Goal: Book appointment/travel/reservation

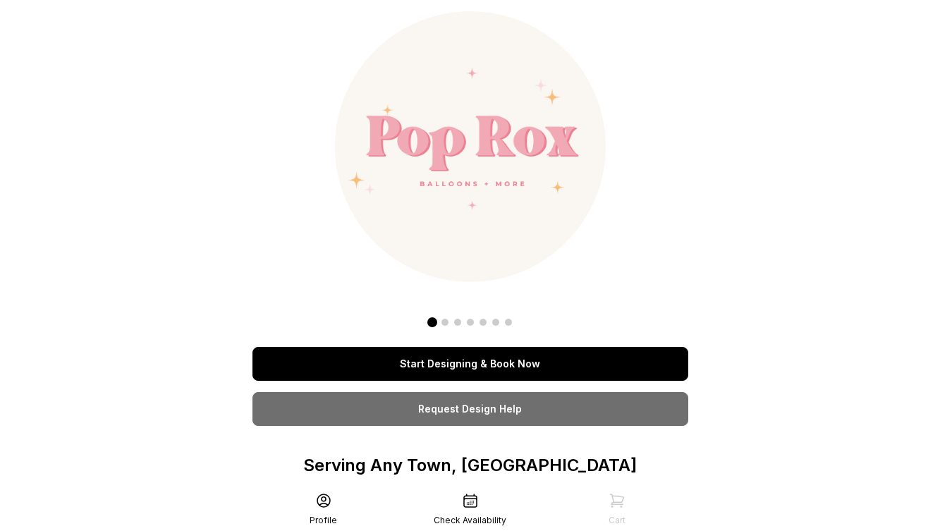
click at [478, 364] on link "Start Designing & Book Now" at bounding box center [470, 364] width 436 height 34
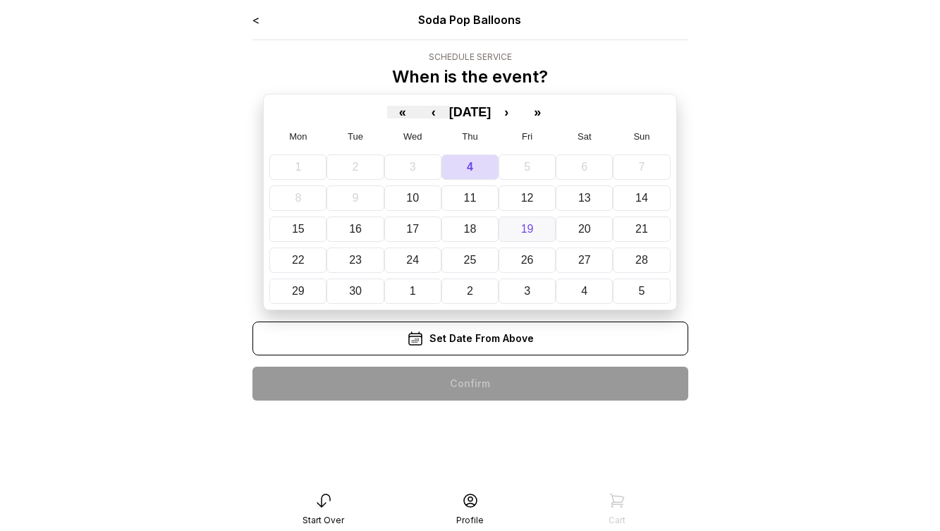
click at [529, 223] on abbr "19" at bounding box center [527, 229] width 13 height 12
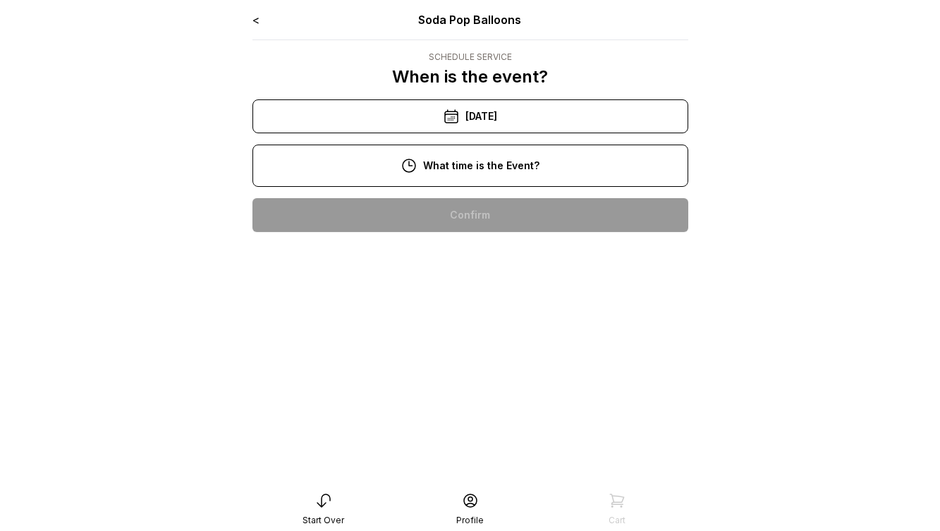
click at [492, 262] on div "2:00 pm" at bounding box center [470, 260] width 413 height 34
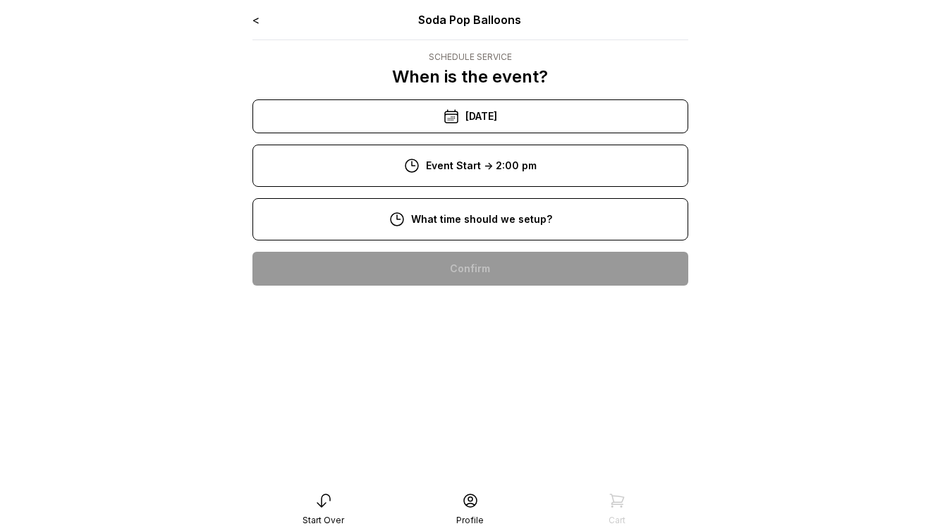
click at [494, 264] on div "8:00 am" at bounding box center [470, 269] width 413 height 34
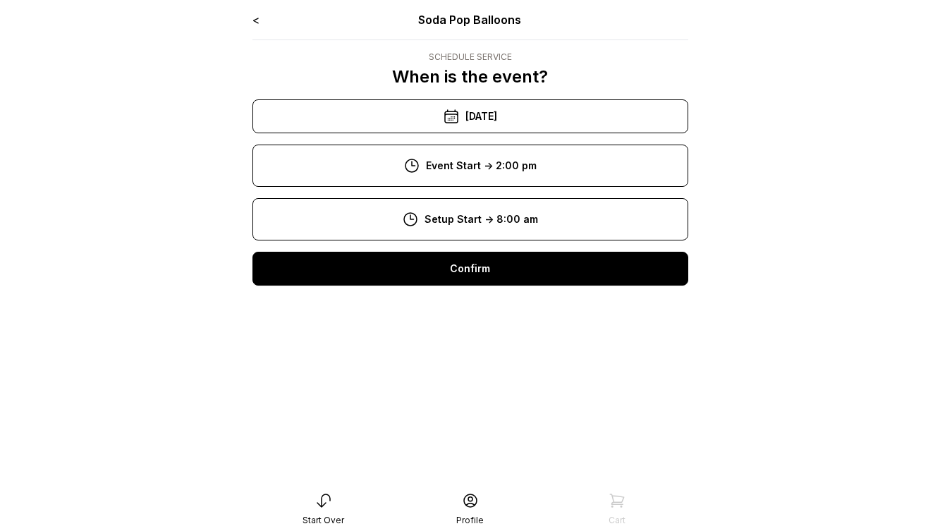
click at [494, 264] on div "Confirm" at bounding box center [470, 269] width 436 height 34
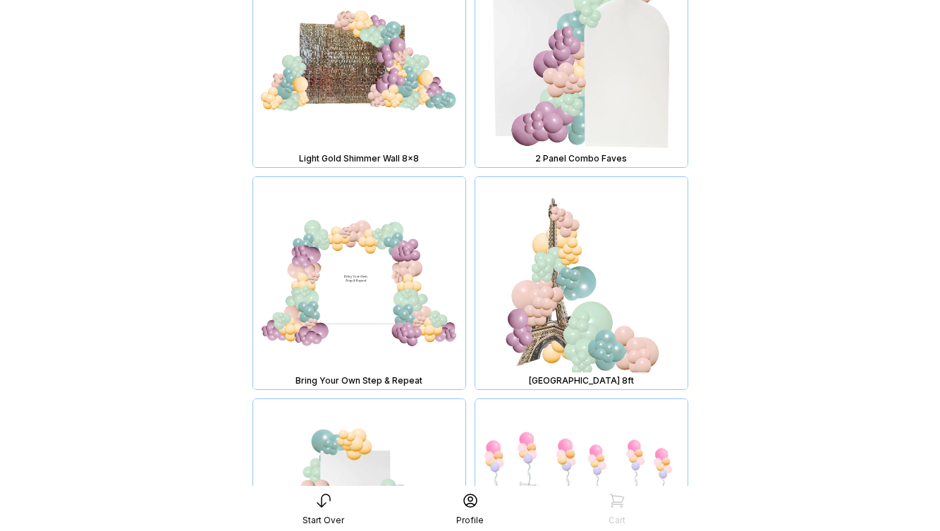
scroll to position [5987, 0]
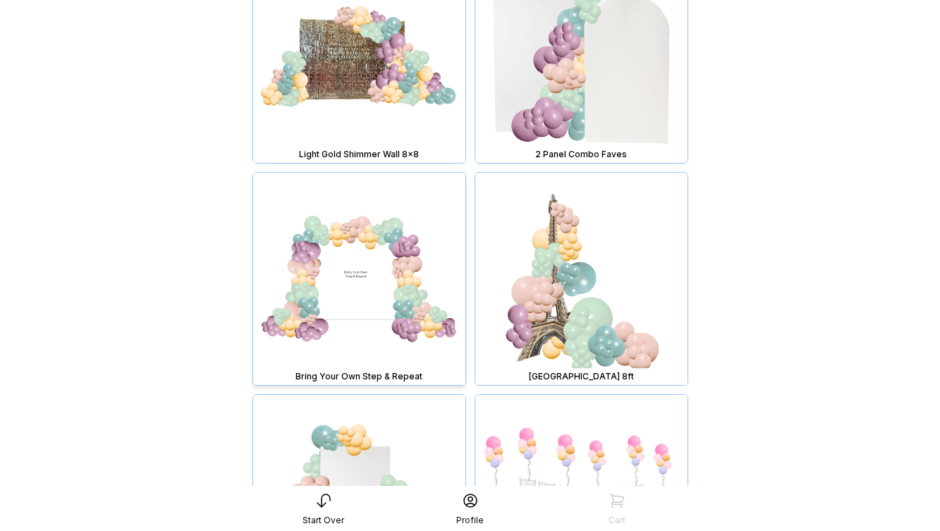
click at [410, 305] on img at bounding box center [359, 279] width 212 height 212
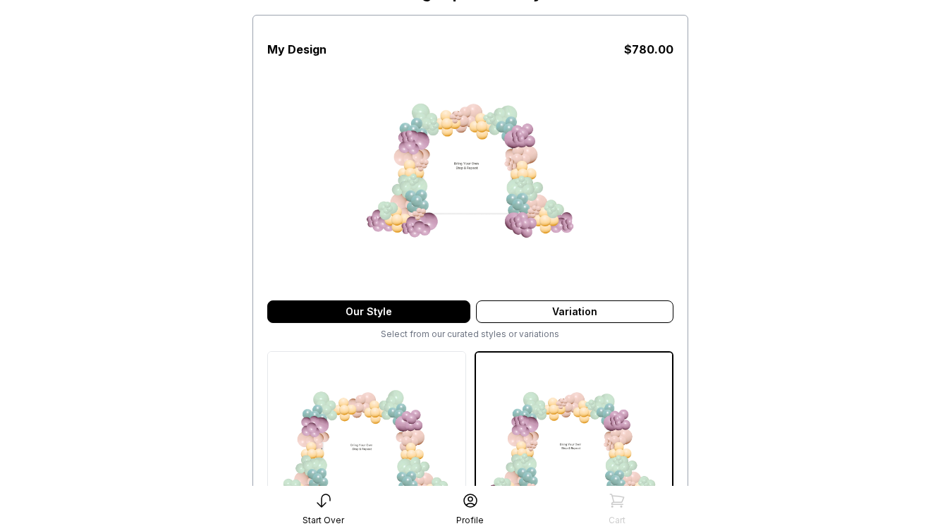
scroll to position [330, 0]
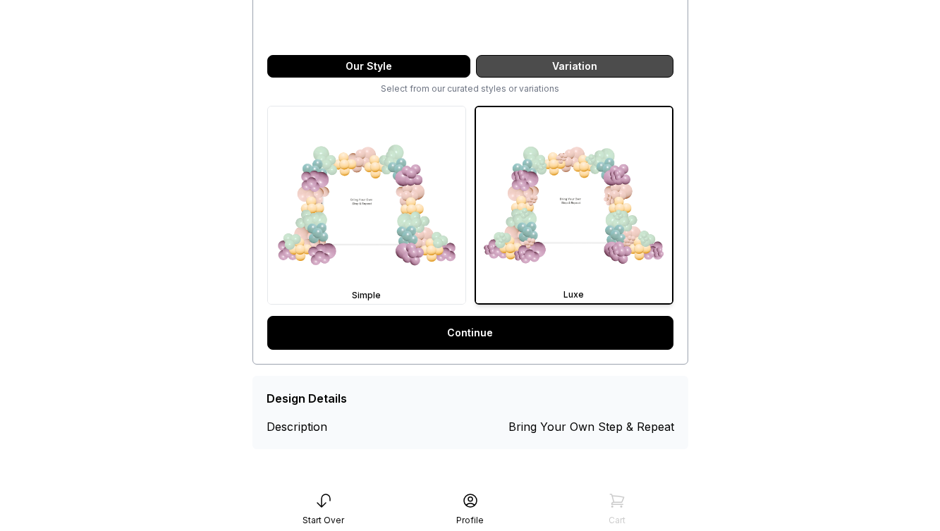
click at [524, 65] on div "Variation" at bounding box center [574, 66] width 197 height 23
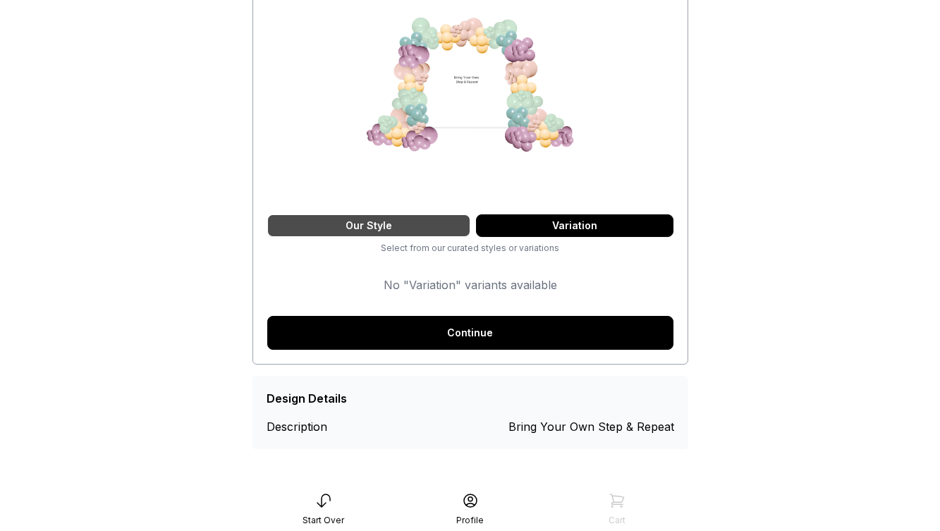
click at [436, 226] on div "Our Style" at bounding box center [368, 225] width 203 height 23
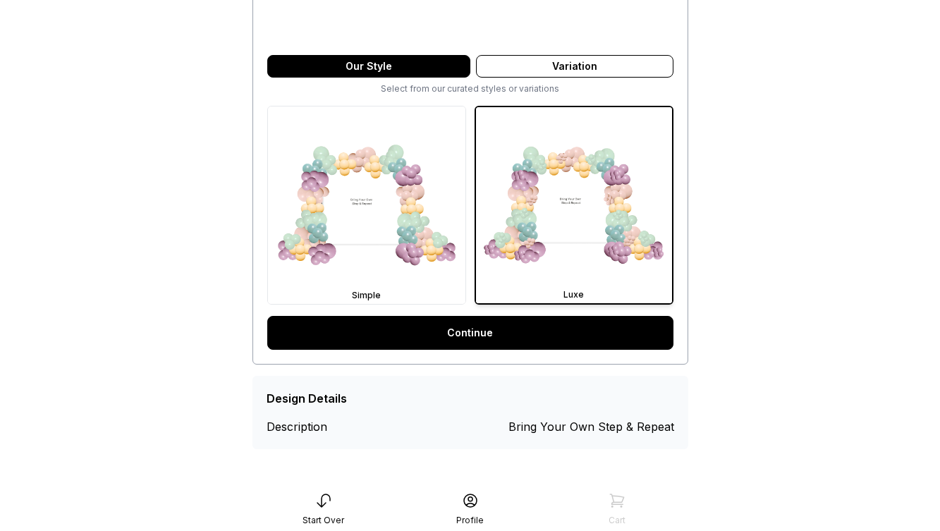
click at [493, 336] on link "Continue" at bounding box center [470, 333] width 406 height 34
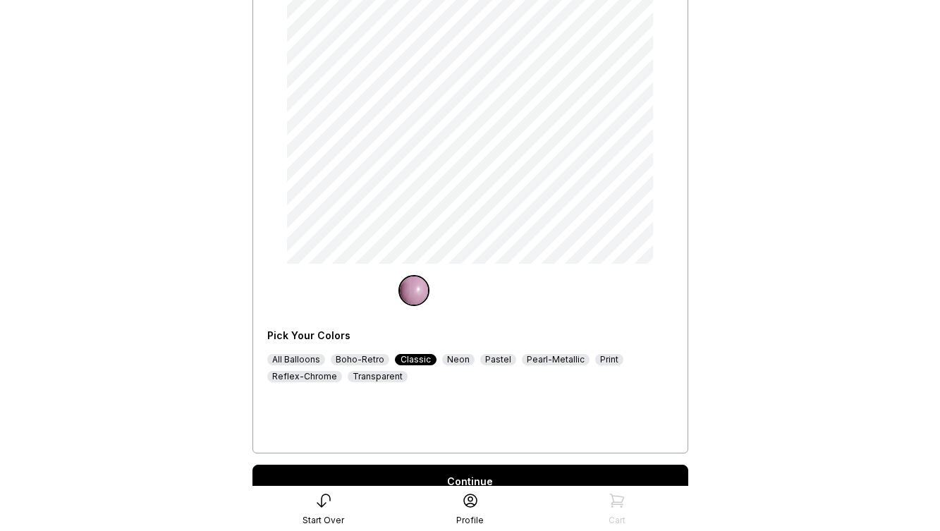
scroll to position [162, 0]
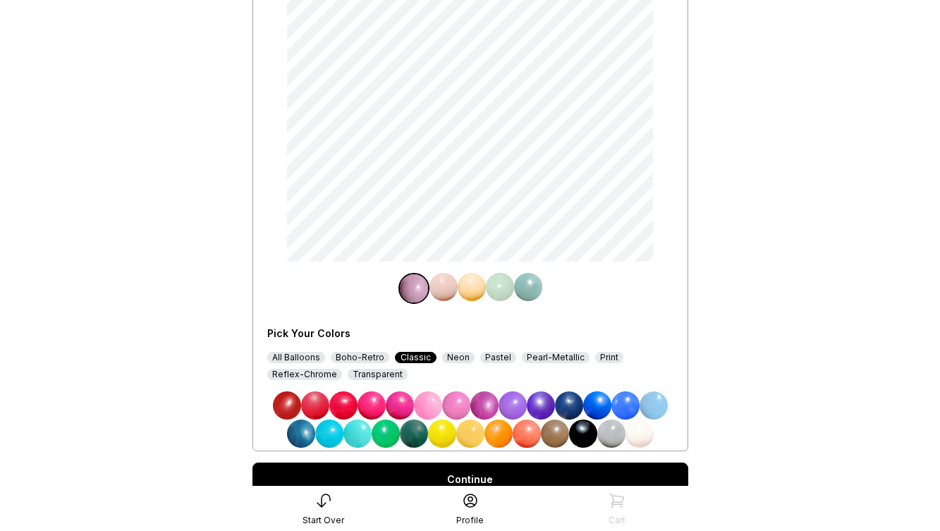
click at [472, 436] on img at bounding box center [470, 433] width 28 height 28
click at [442, 285] on img at bounding box center [443, 287] width 28 height 28
click at [605, 399] on img at bounding box center [597, 405] width 28 height 28
click at [470, 288] on img at bounding box center [471, 287] width 28 height 28
click at [502, 436] on img at bounding box center [498, 433] width 28 height 28
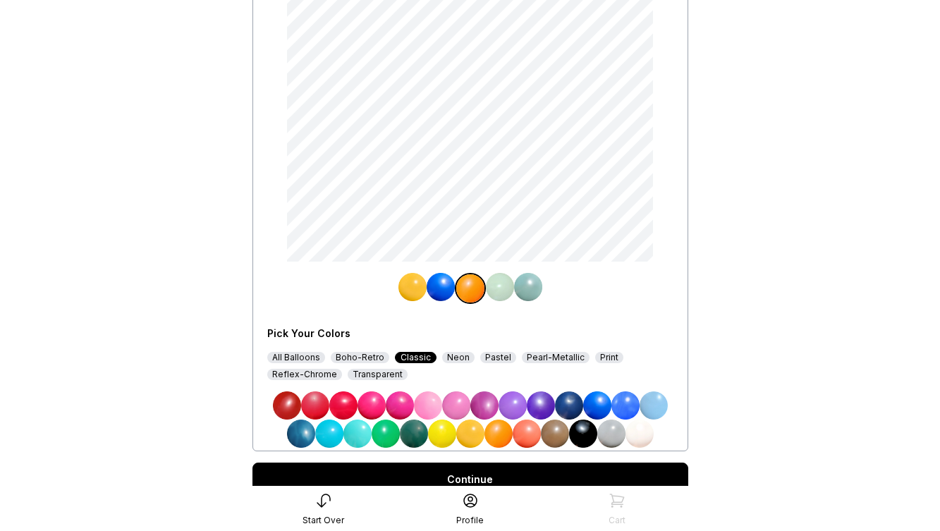
click at [500, 288] on img at bounding box center [500, 287] width 28 height 28
click at [445, 432] on img at bounding box center [442, 433] width 28 height 28
click at [528, 287] on img at bounding box center [528, 287] width 28 height 28
click at [656, 400] on img at bounding box center [653, 405] width 28 height 28
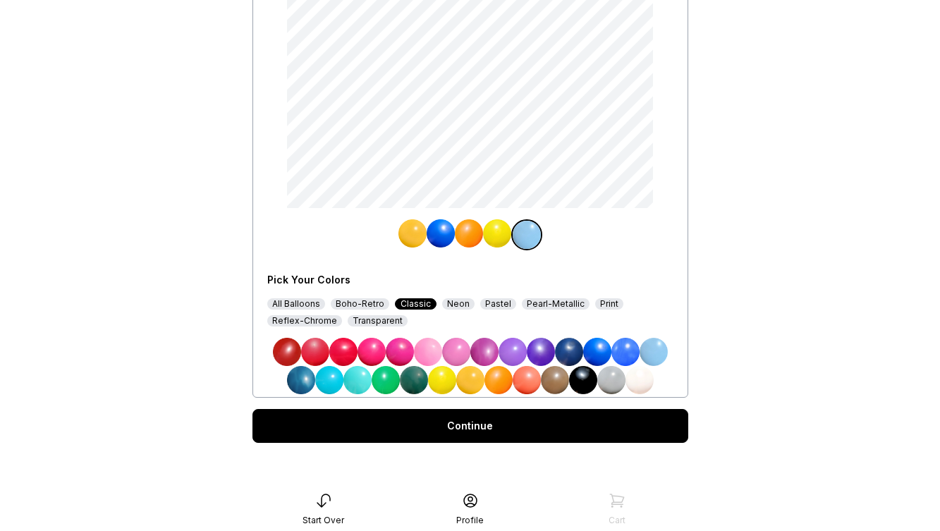
click at [585, 422] on div "Continue" at bounding box center [470, 426] width 436 height 34
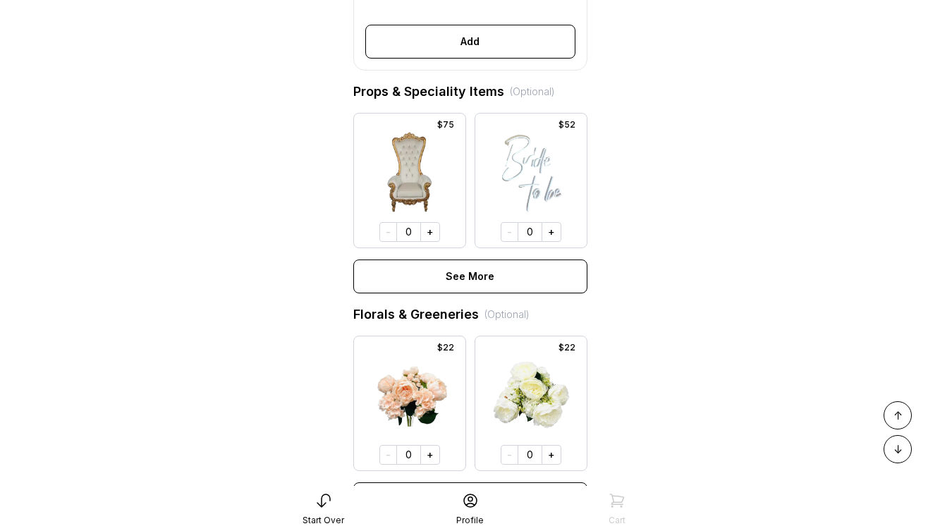
scroll to position [664, 0]
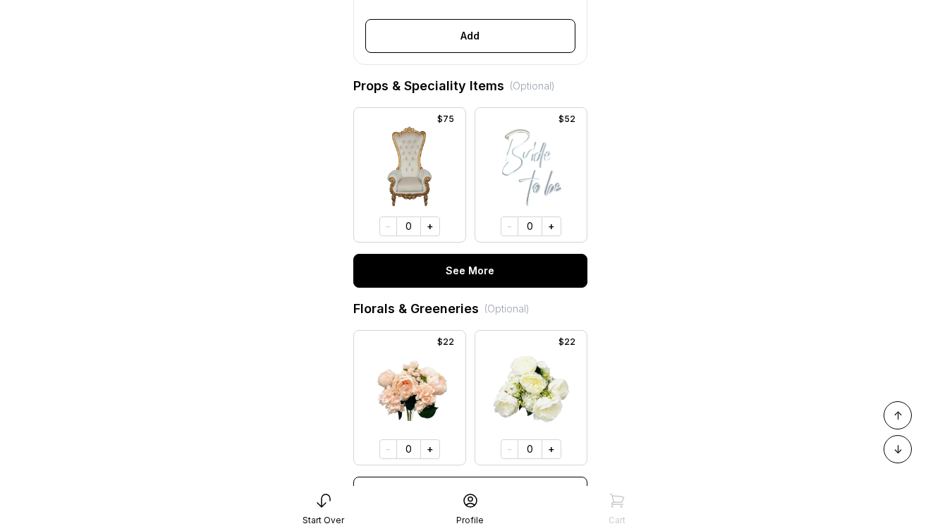
click at [474, 269] on button "See More" at bounding box center [470, 271] width 234 height 34
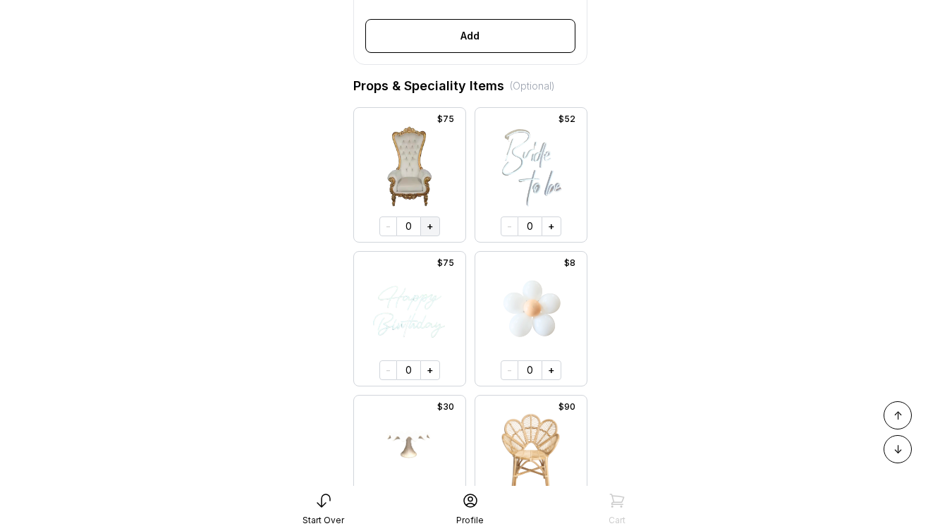
click at [433, 230] on button "+" at bounding box center [430, 226] width 20 height 20
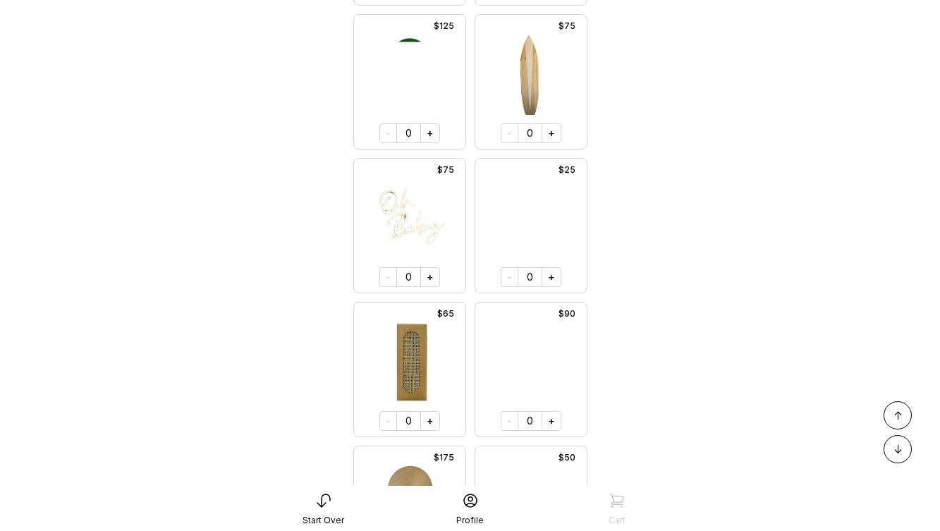
scroll to position [1191, 0]
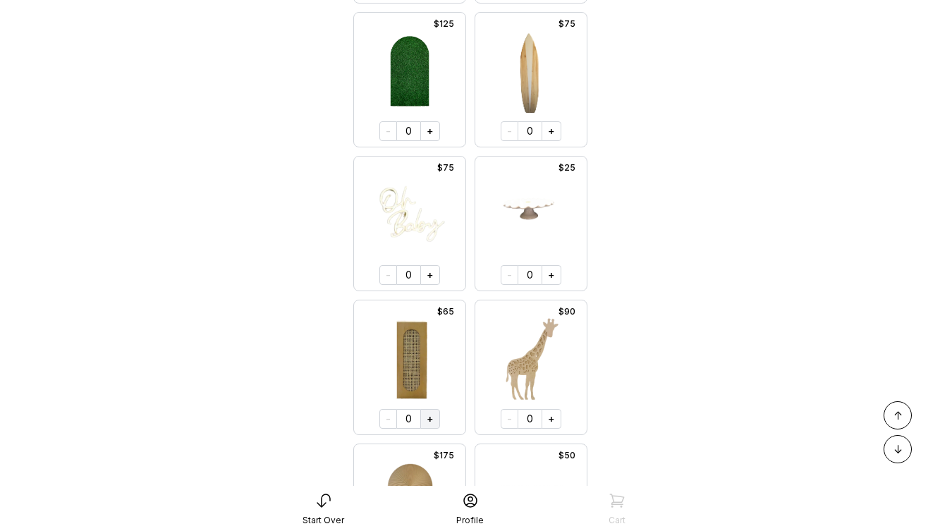
click at [429, 420] on button "+" at bounding box center [430, 419] width 20 height 20
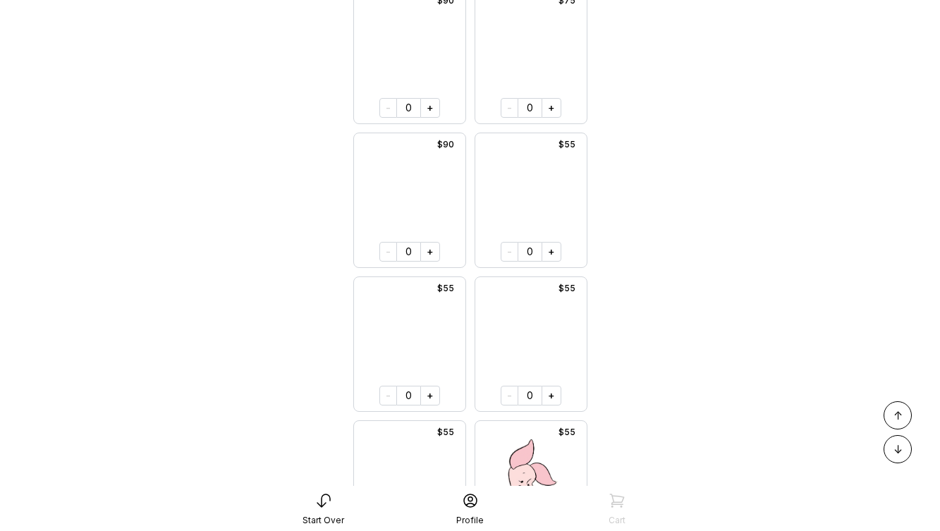
scroll to position [2365, 0]
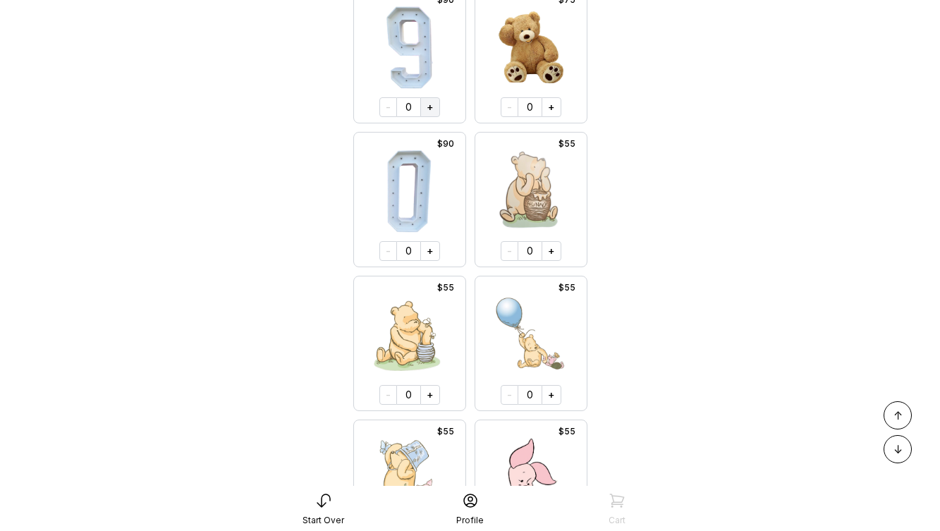
click at [431, 104] on button "+" at bounding box center [430, 107] width 20 height 20
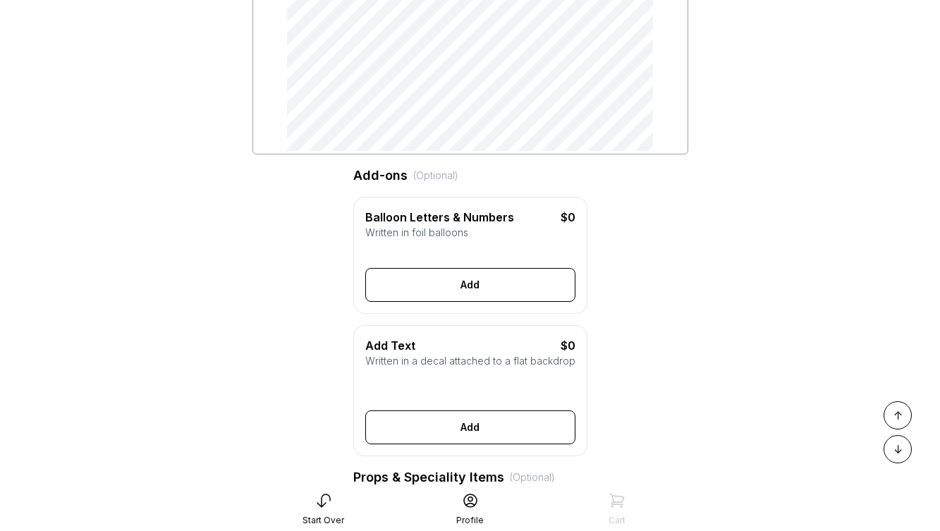
scroll to position [0, 0]
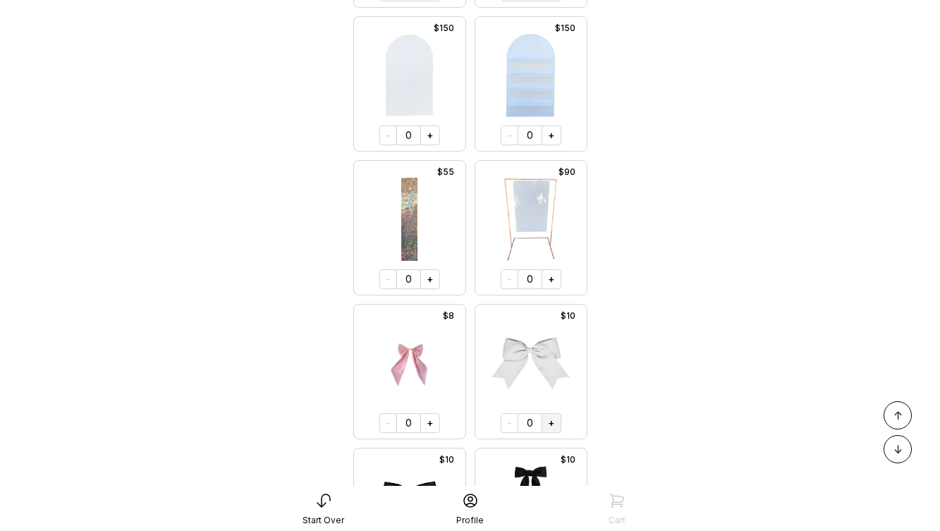
click at [548, 422] on button "+" at bounding box center [551, 423] width 20 height 20
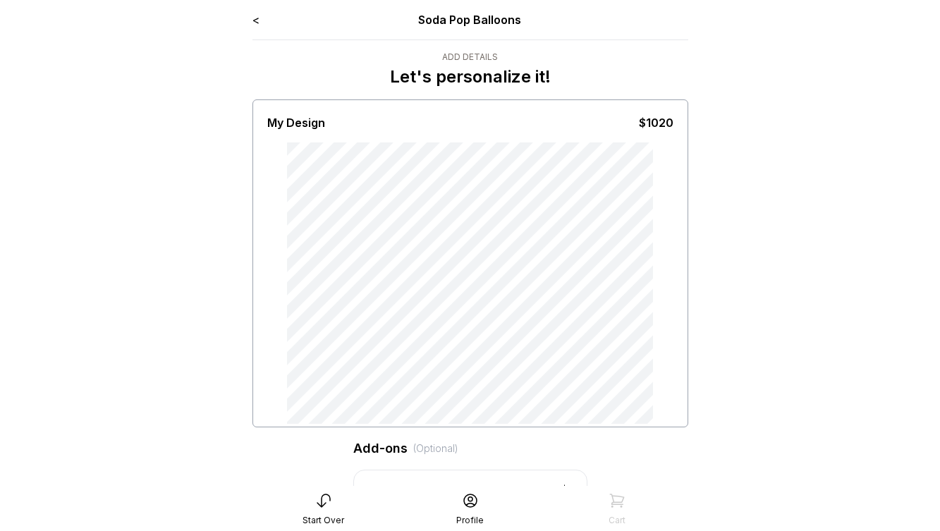
click at [527, 443] on div "Add-ons (Optional)" at bounding box center [470, 448] width 234 height 20
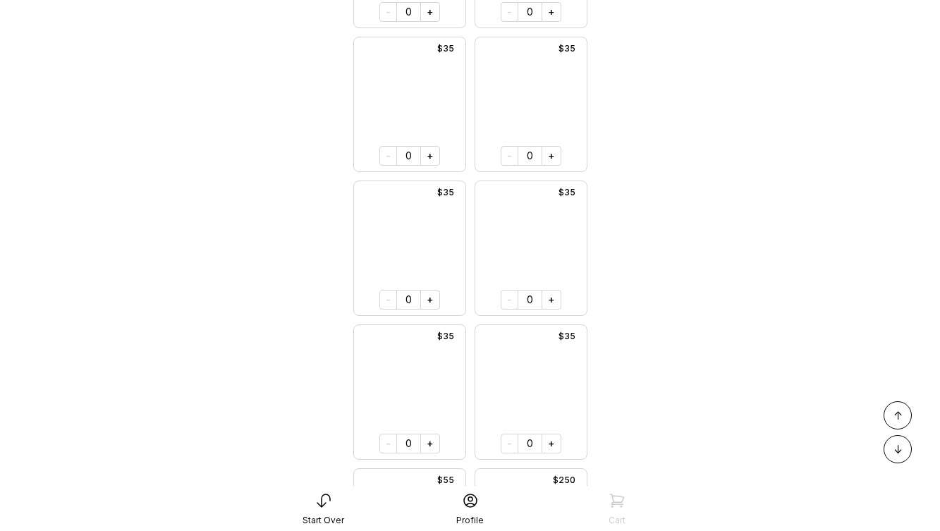
scroll to position [6777, 0]
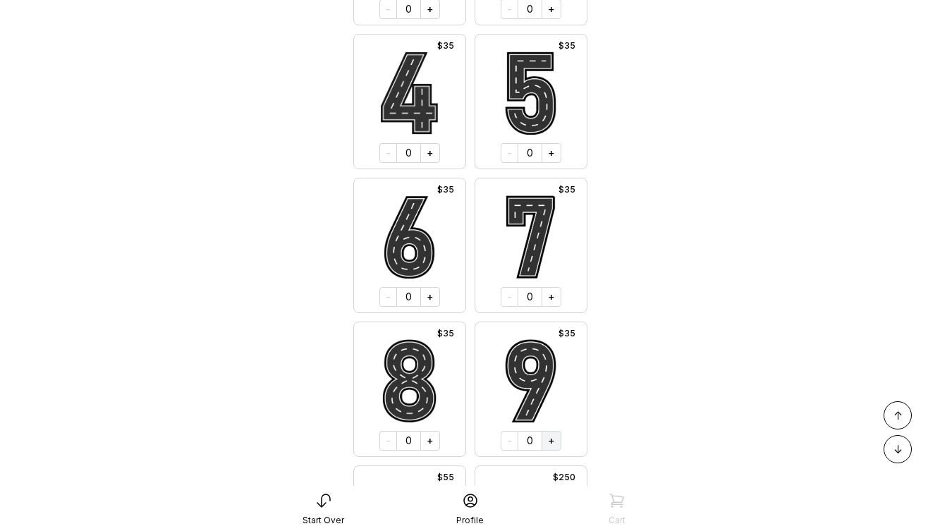
click at [549, 439] on button "+" at bounding box center [551, 441] width 20 height 20
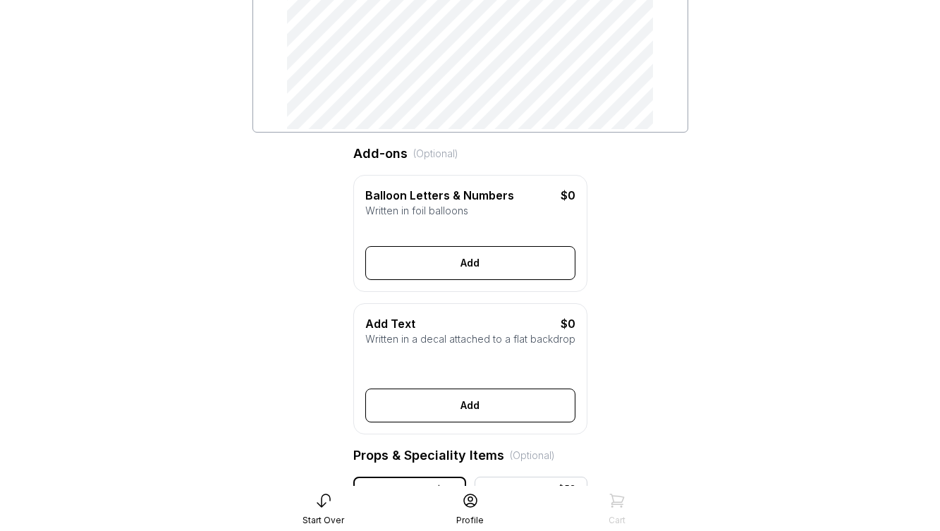
scroll to position [0, 0]
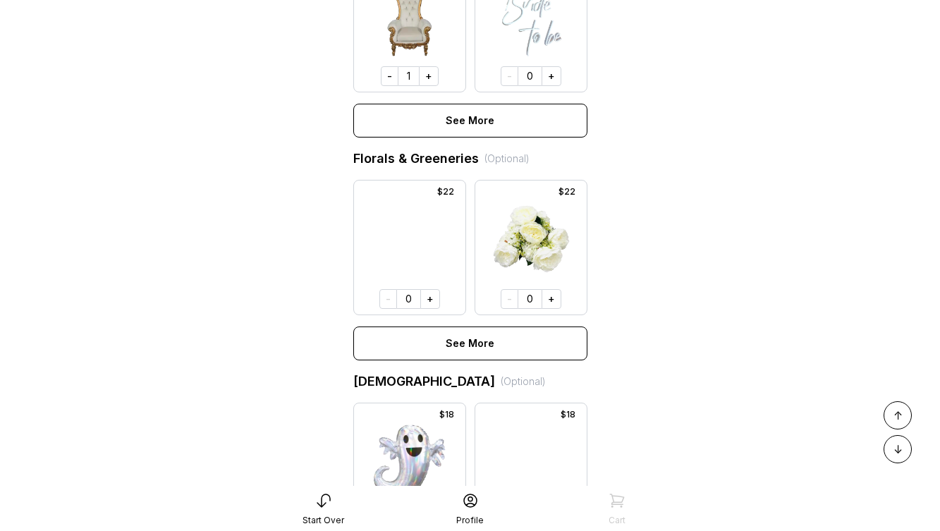
scroll to position [1060, 0]
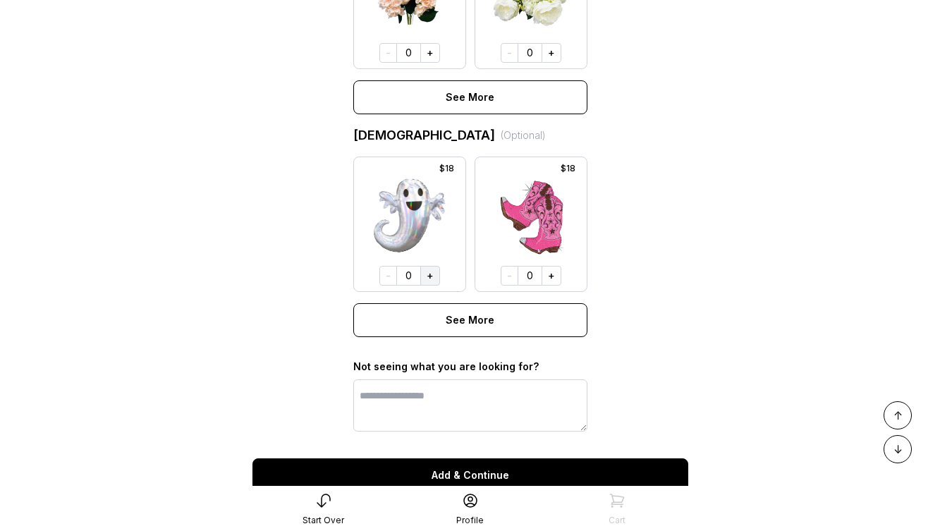
click at [429, 278] on button "+" at bounding box center [430, 276] width 20 height 20
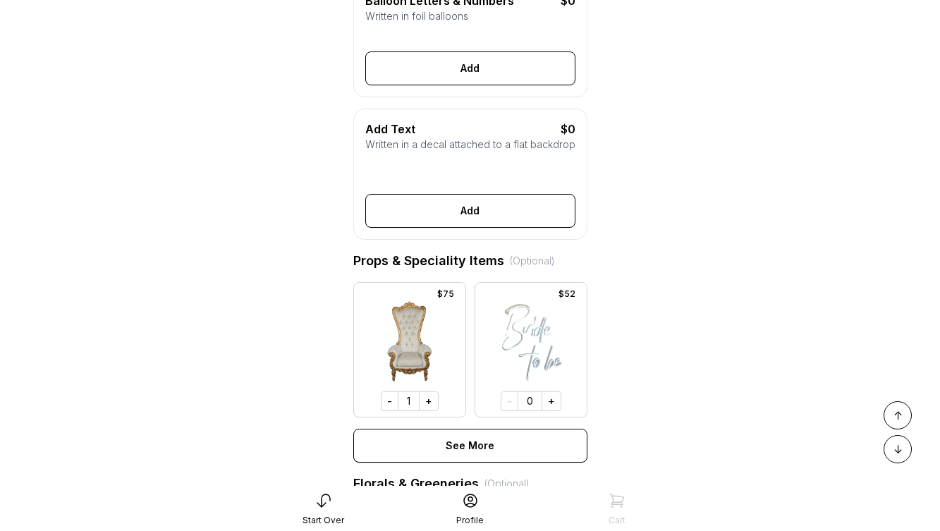
scroll to position [562, 0]
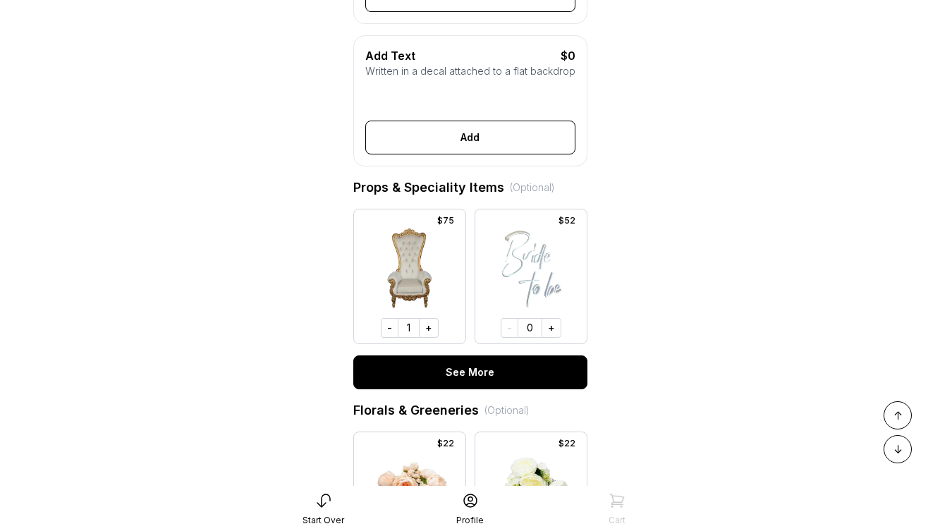
click at [467, 383] on button "See More" at bounding box center [470, 372] width 234 height 34
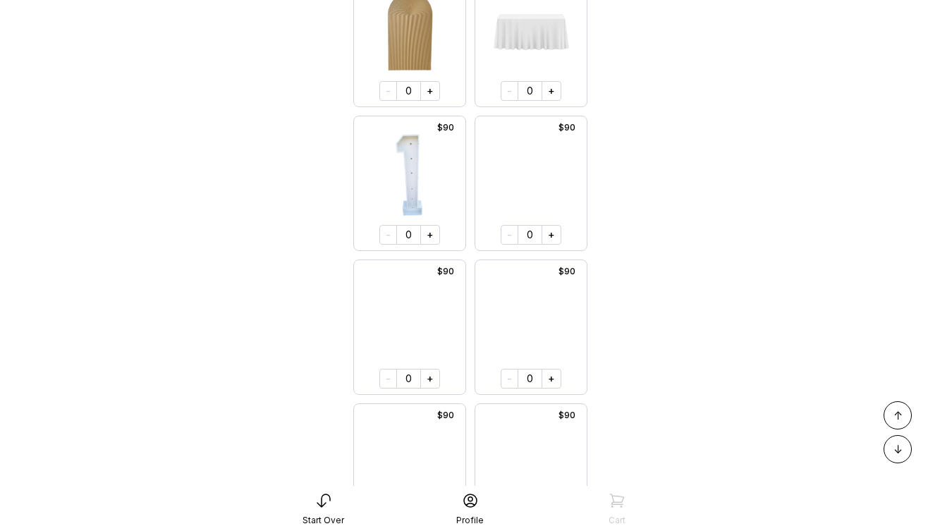
scroll to position [1437, 0]
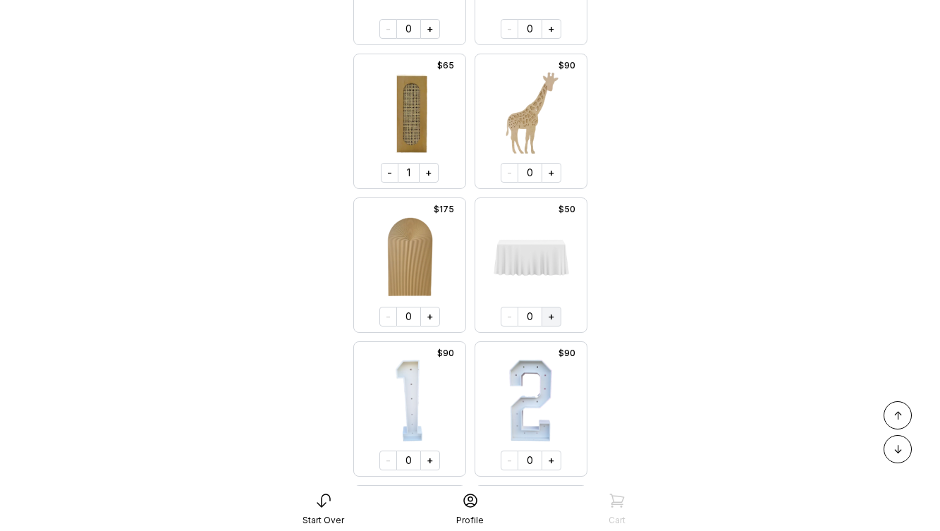
click at [553, 317] on button "+" at bounding box center [551, 317] width 20 height 20
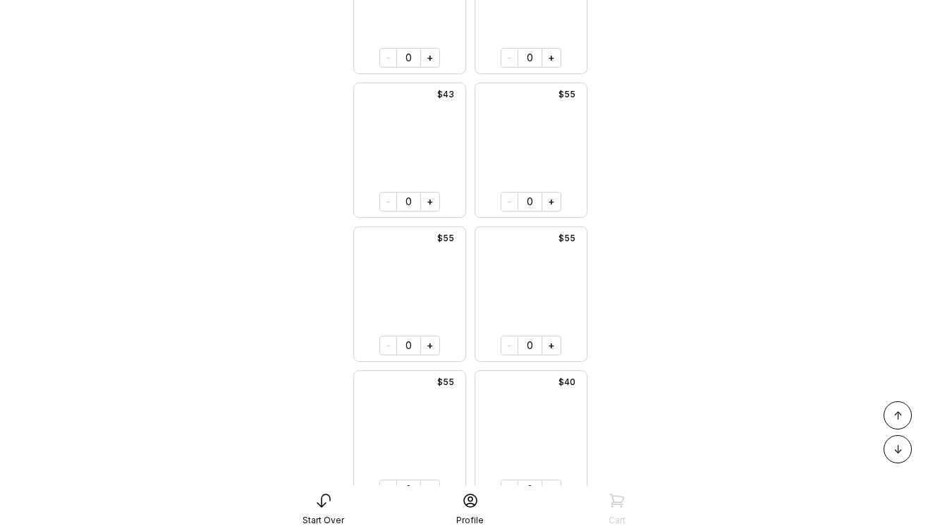
scroll to position [2848, 0]
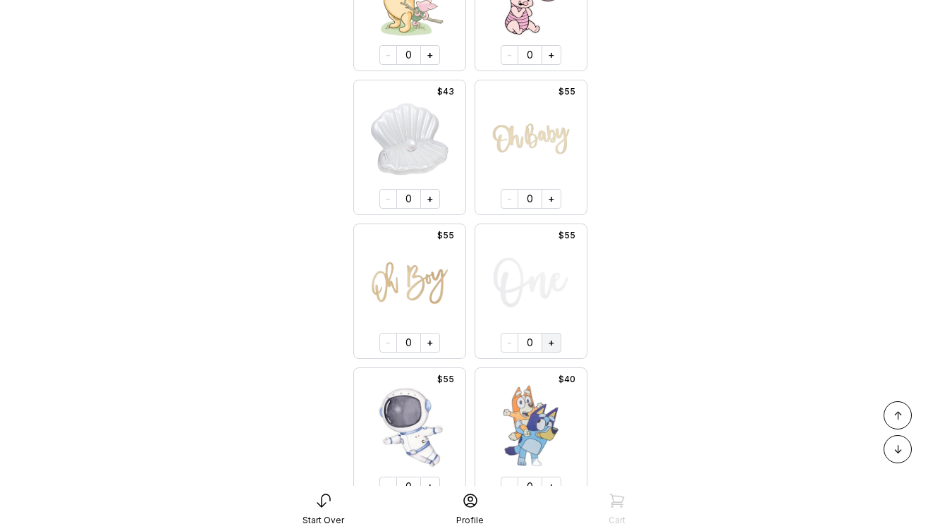
click at [551, 348] on button "+" at bounding box center [551, 343] width 20 height 20
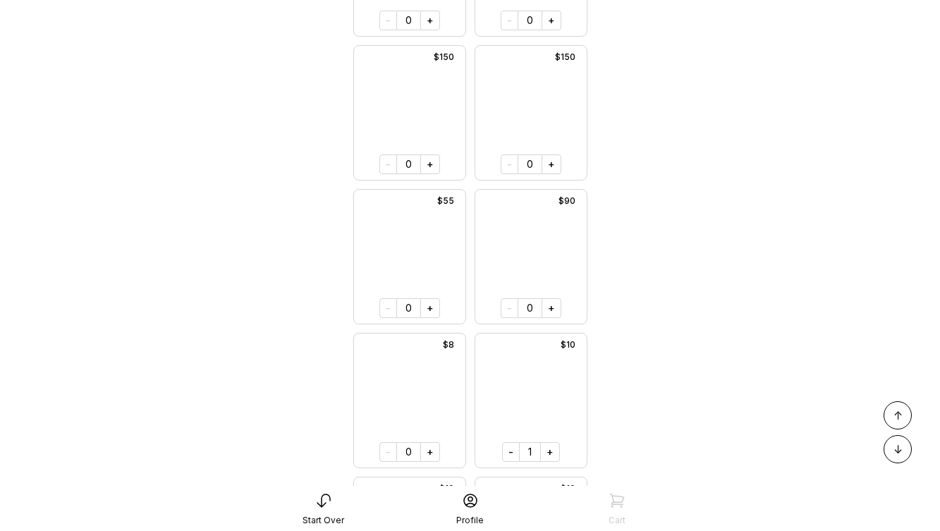
scroll to position [3890, 0]
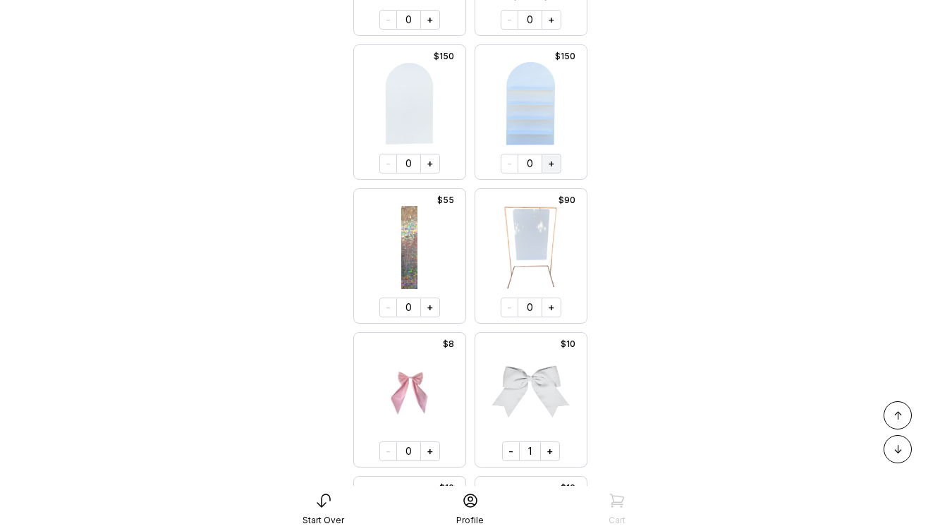
click at [549, 161] on button "+" at bounding box center [551, 164] width 20 height 20
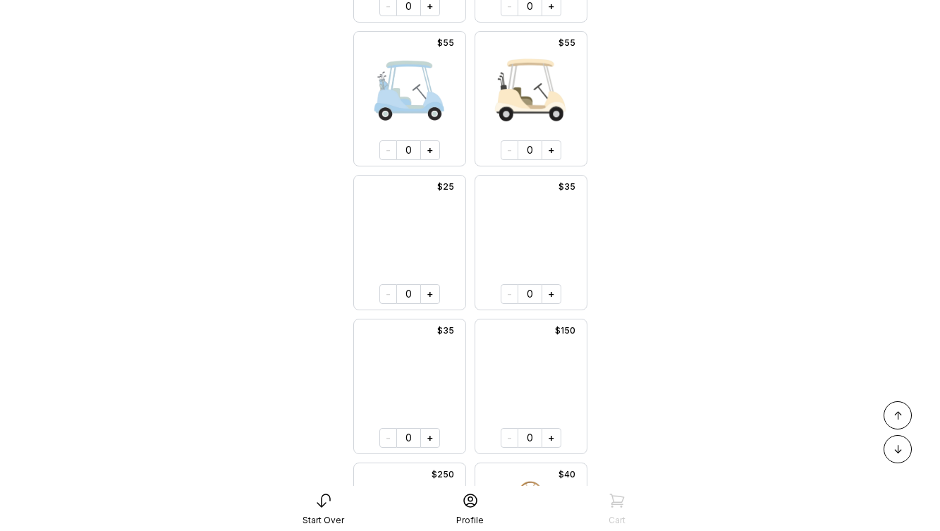
scroll to position [3329, 0]
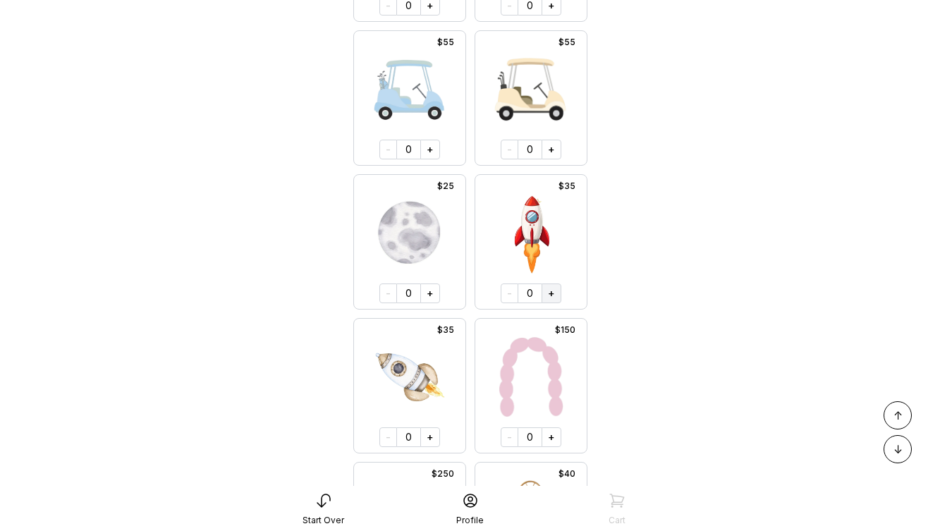
click at [547, 295] on button "+" at bounding box center [551, 293] width 20 height 20
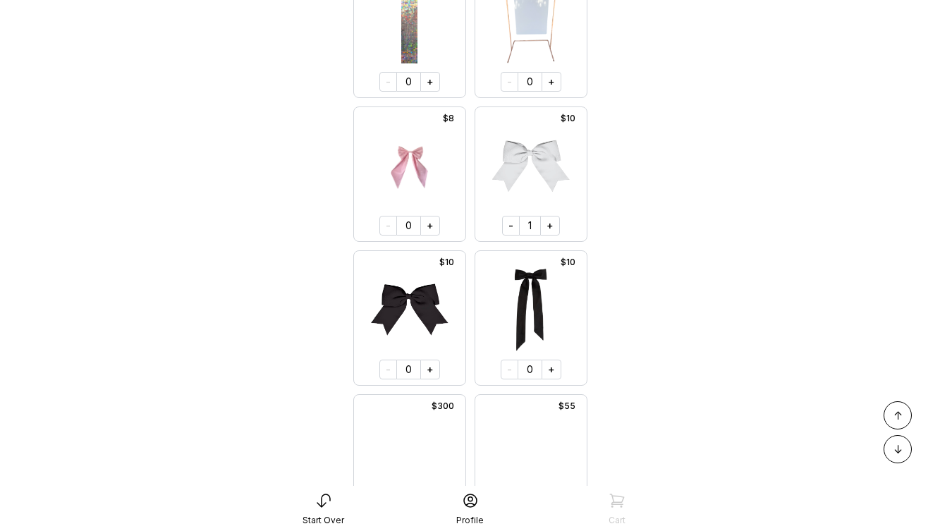
scroll to position [4118, 0]
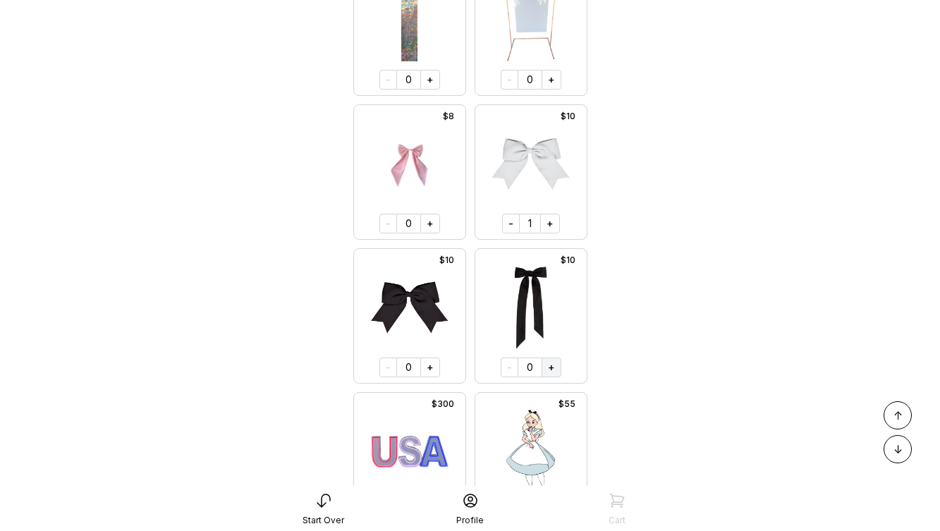
click at [551, 374] on button "+" at bounding box center [551, 367] width 20 height 20
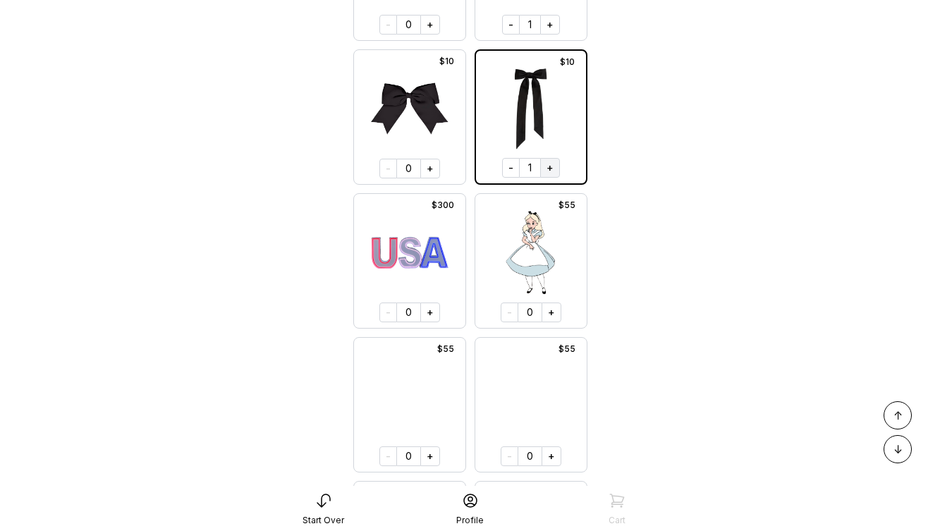
scroll to position [4420, 0]
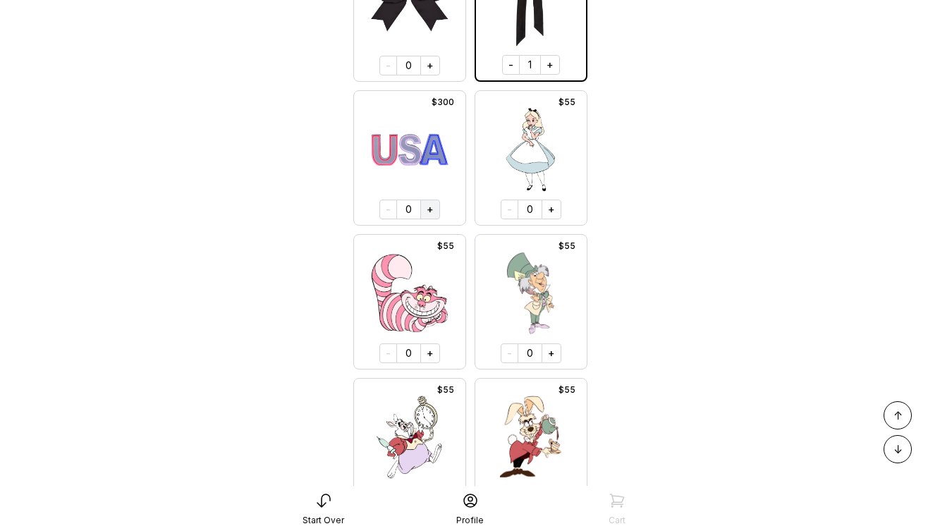
click at [431, 210] on button "+" at bounding box center [430, 209] width 20 height 20
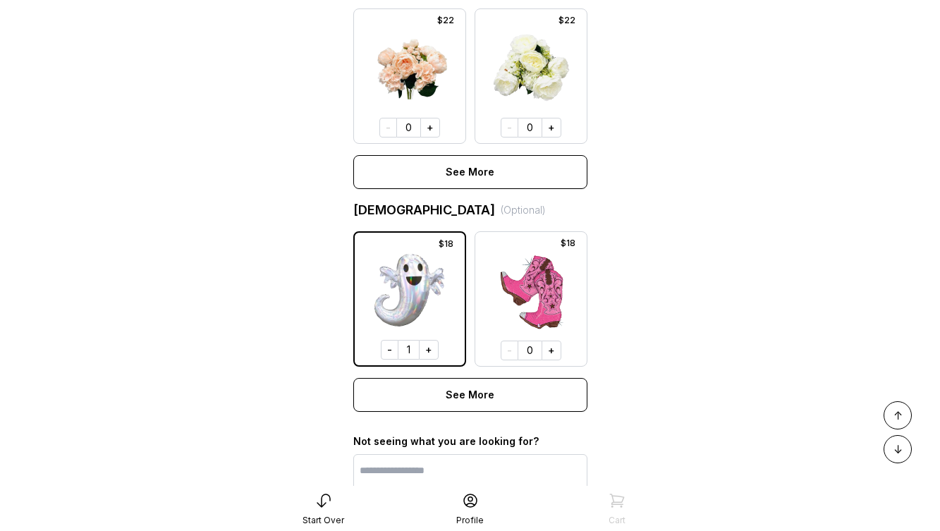
scroll to position [9111, 0]
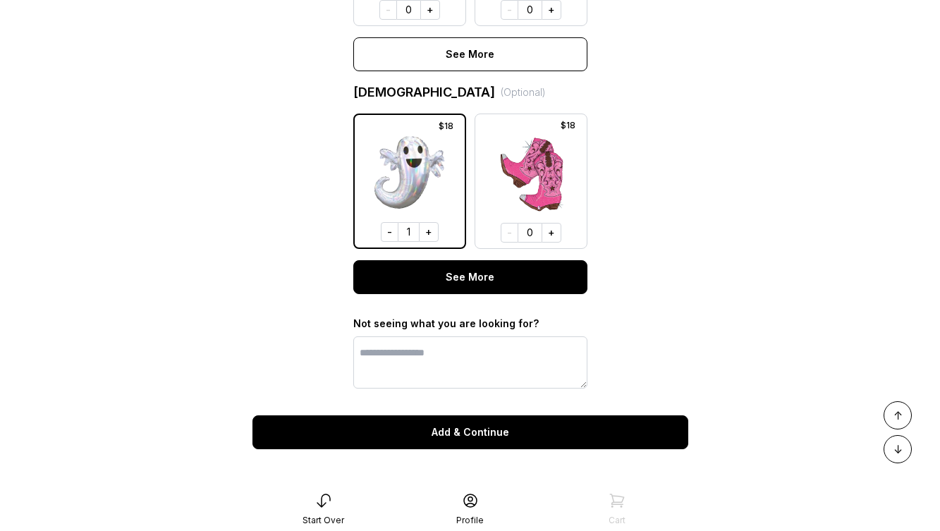
click at [461, 279] on button "See More" at bounding box center [470, 277] width 234 height 34
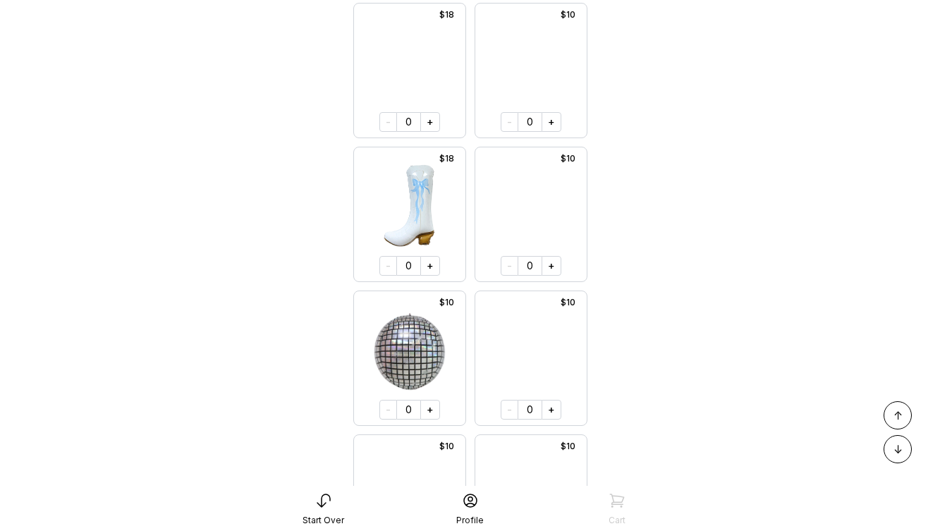
scroll to position [14113, 0]
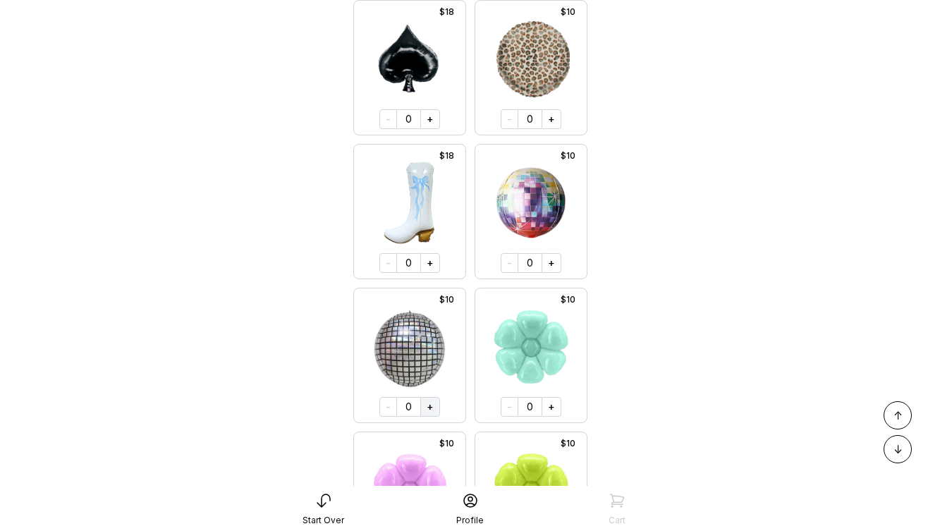
click at [431, 404] on button "+" at bounding box center [430, 407] width 20 height 20
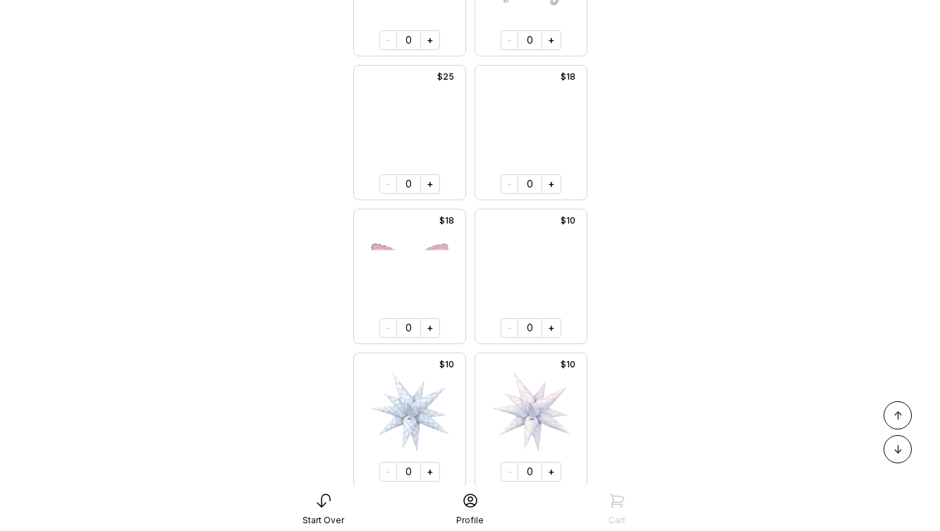
scroll to position [15727, 0]
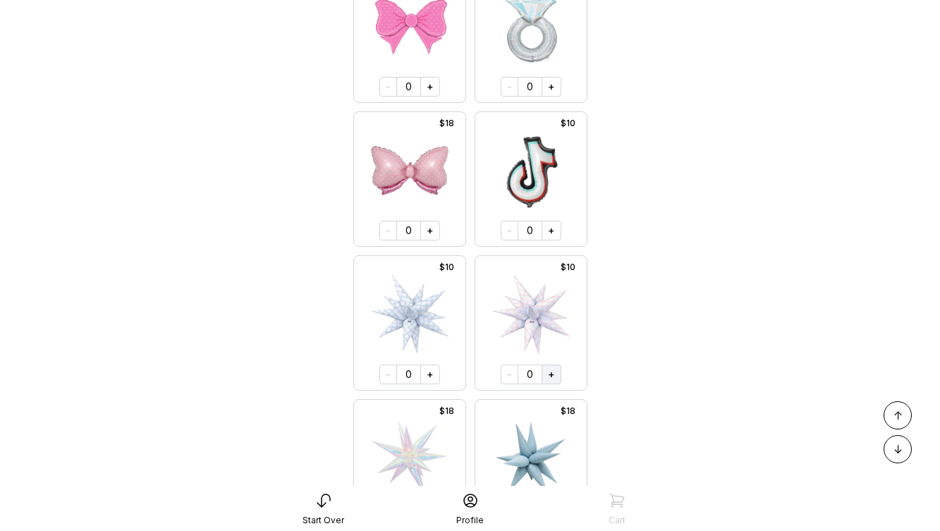
click at [552, 374] on button "+" at bounding box center [551, 374] width 20 height 20
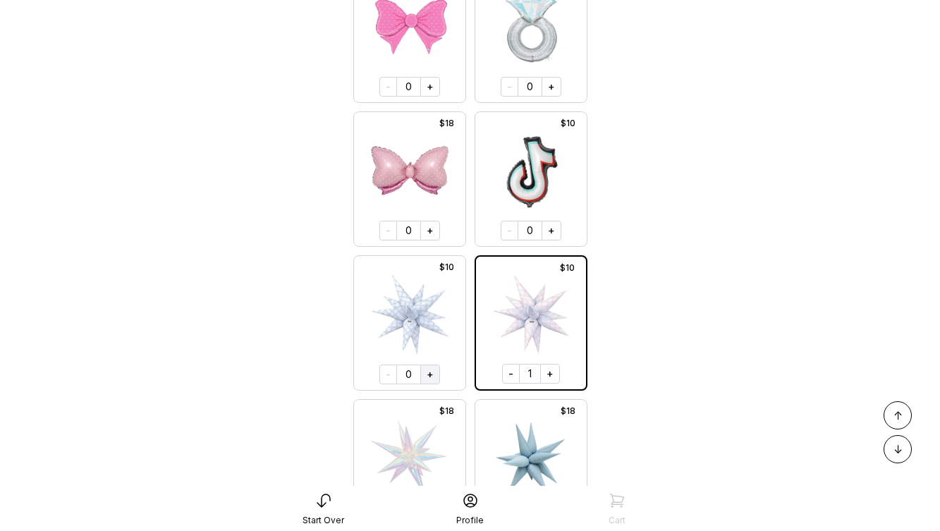
click at [428, 376] on button "+" at bounding box center [430, 374] width 20 height 20
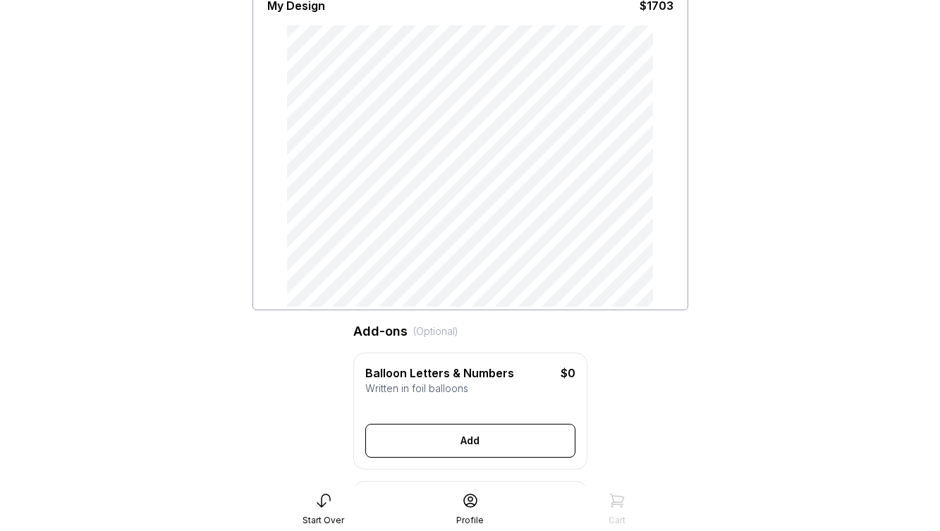
scroll to position [0, 0]
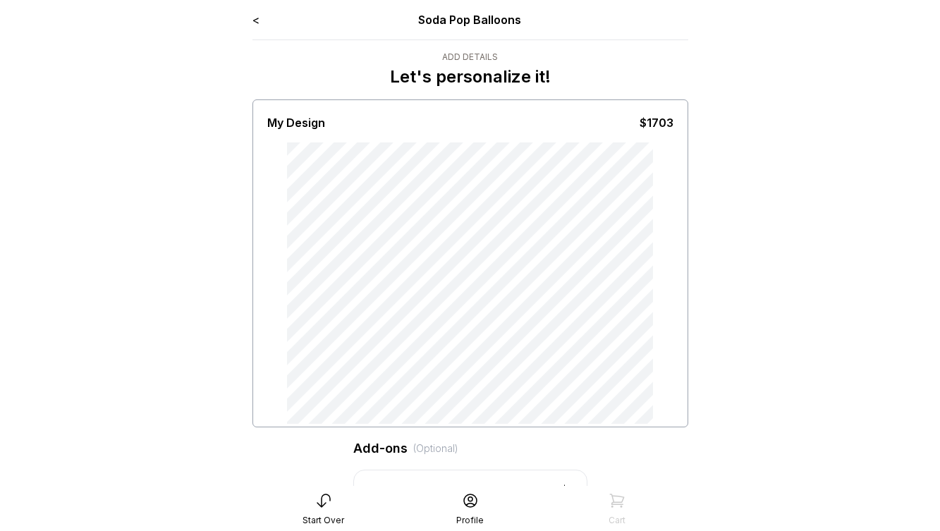
click at [321, 508] on icon at bounding box center [323, 500] width 17 height 17
